Goal: Task Accomplishment & Management: Manage account settings

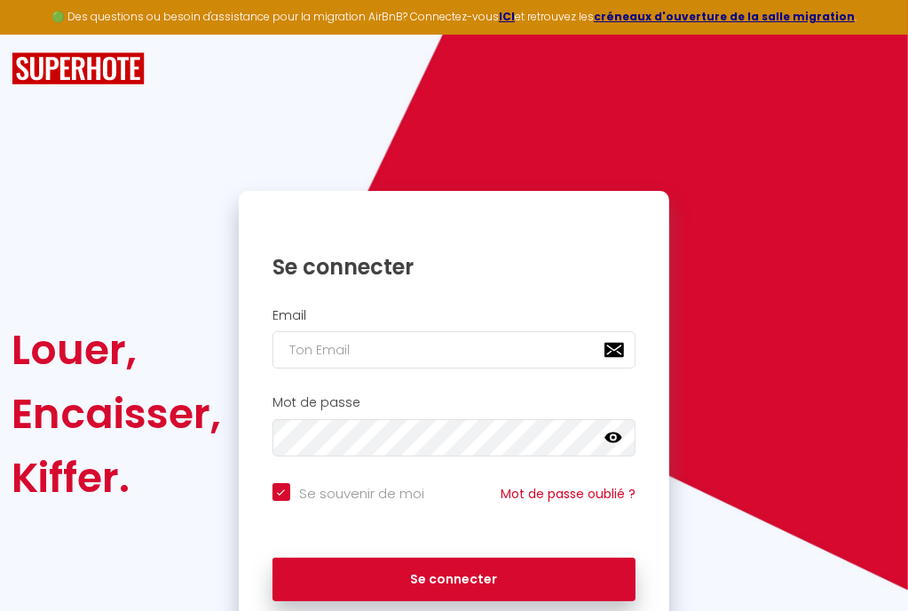
checkbox input "true"
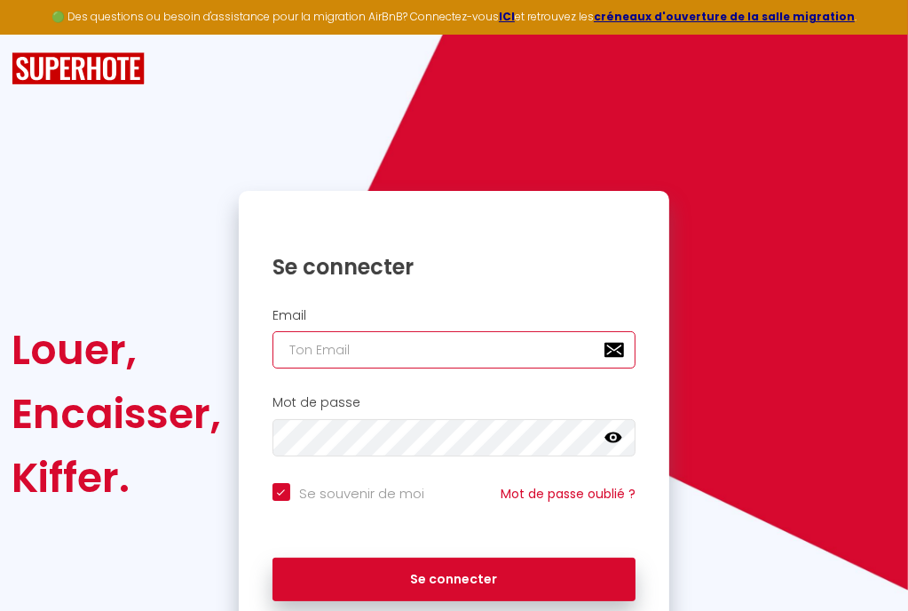
click at [373, 356] on input "email" at bounding box center [454, 349] width 363 height 37
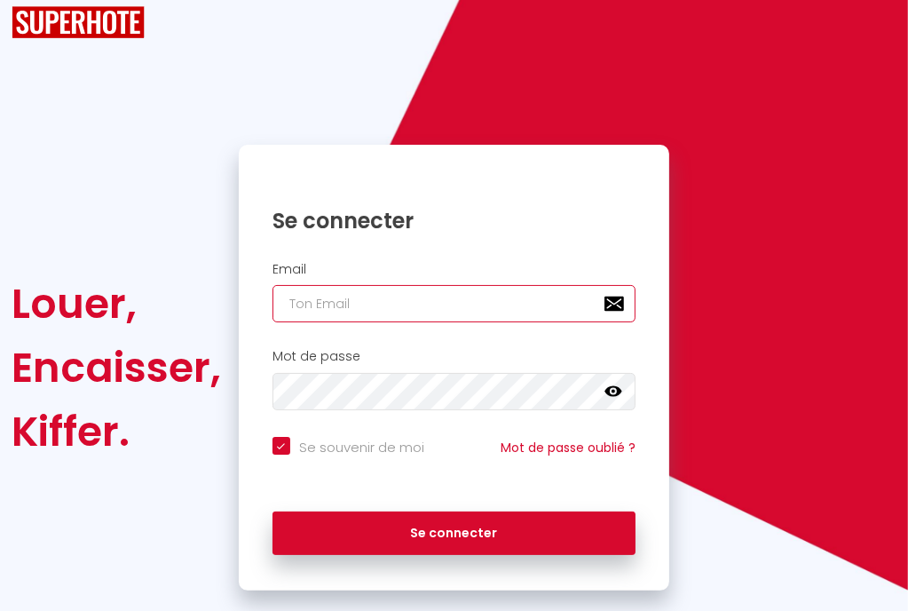
scroll to position [78, 0]
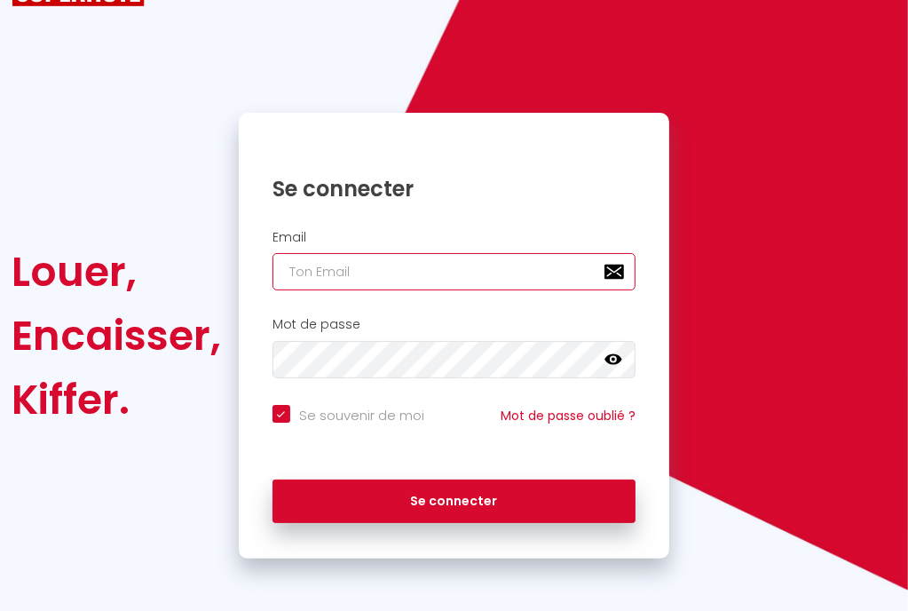
click at [423, 273] on input "email" at bounding box center [454, 271] width 363 height 37
paste input "[EMAIL_ADDRESS][MEDICAL_DATA][DOMAIN_NAME]"
type input "[EMAIL_ADDRESS][MEDICAL_DATA][DOMAIN_NAME]"
checkbox input "true"
type input "[EMAIL_ADDRESS][MEDICAL_DATA][DOMAIN_NAME]"
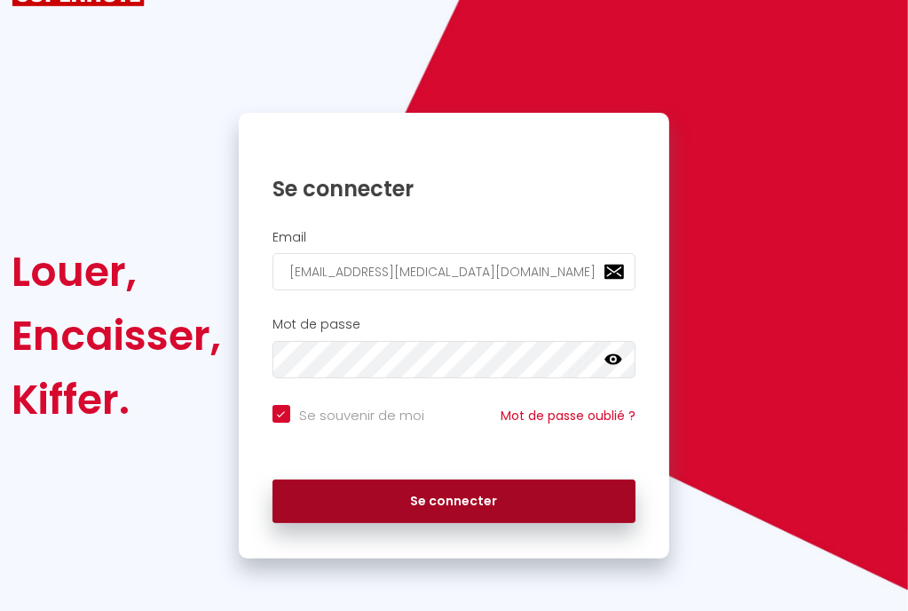
click at [377, 495] on button "Se connecter" at bounding box center [454, 502] width 363 height 44
checkbox input "true"
